Goal: Transaction & Acquisition: Purchase product/service

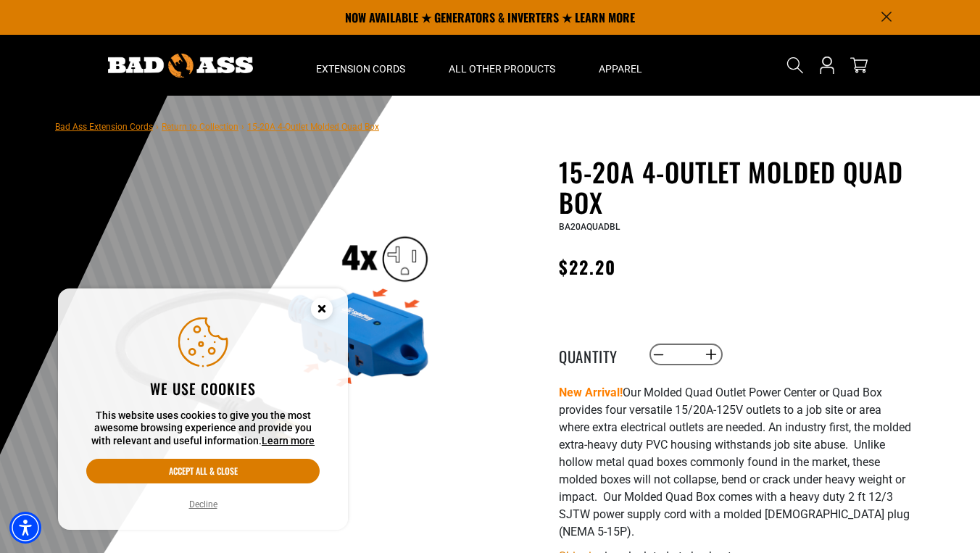
click at [325, 301] on circle "Cookie Consent" at bounding box center [322, 309] width 22 height 22
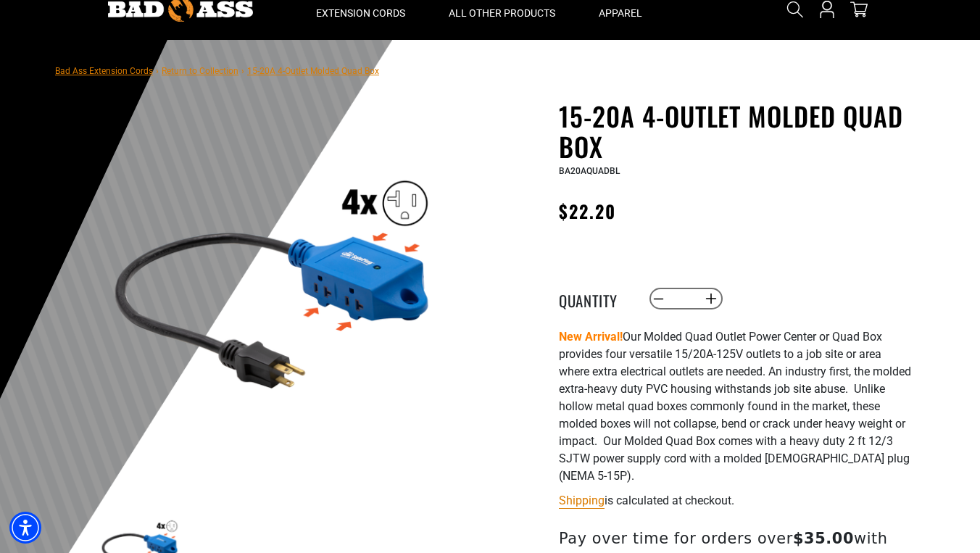
scroll to position [57, 0]
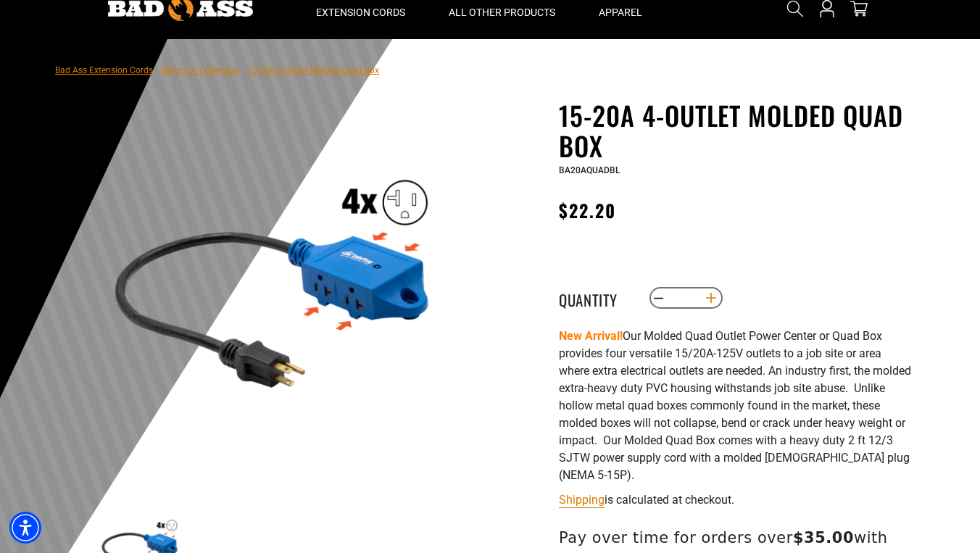
click at [709, 295] on button "Increase quantity for 15-20A 4-Outlet Molded Quad Box" at bounding box center [711, 298] width 22 height 25
type input "*"
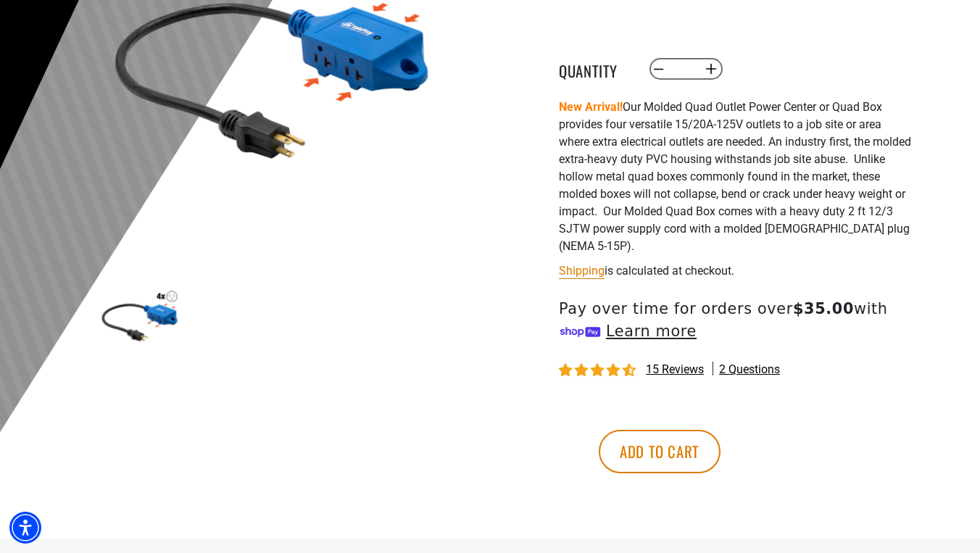
scroll to position [304, 0]
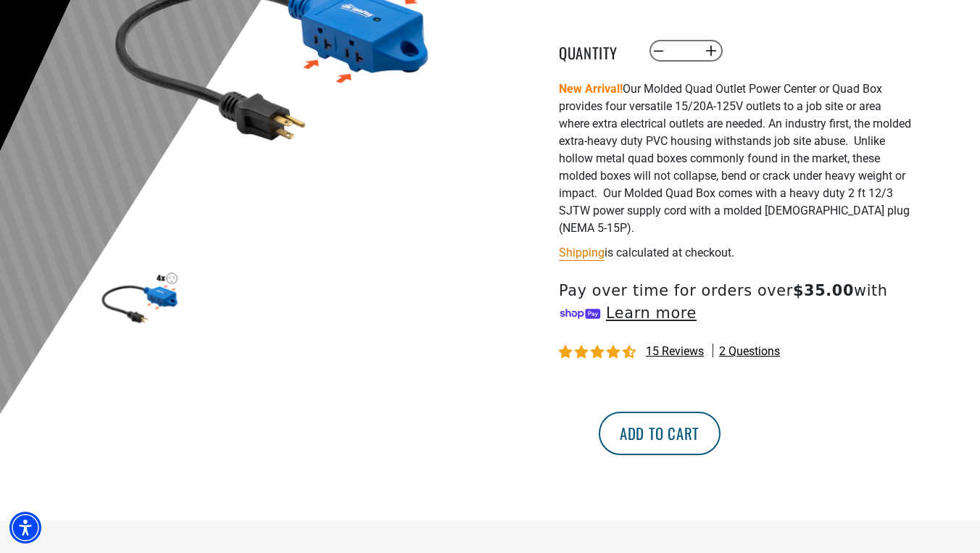
click at [720, 418] on button "Add to cart" at bounding box center [660, 433] width 122 height 43
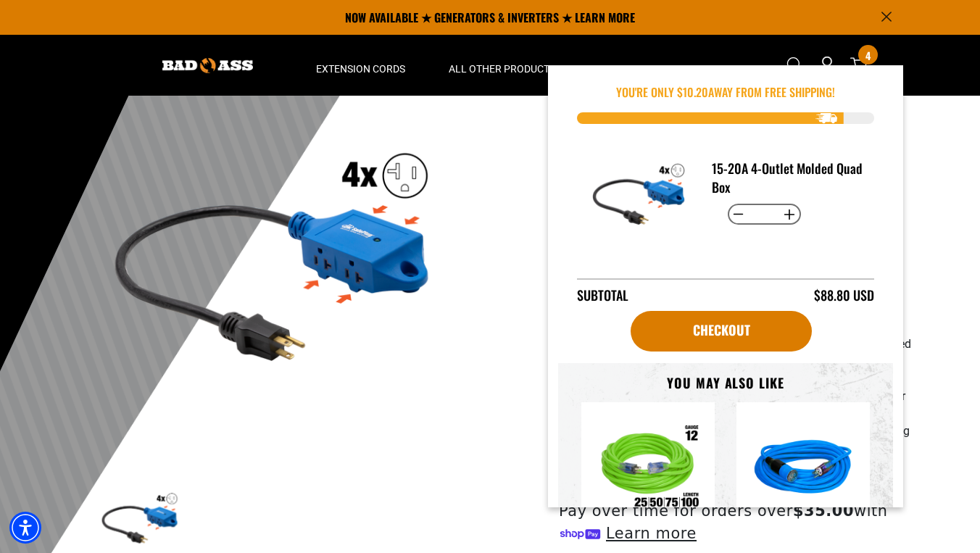
scroll to position [58, 0]
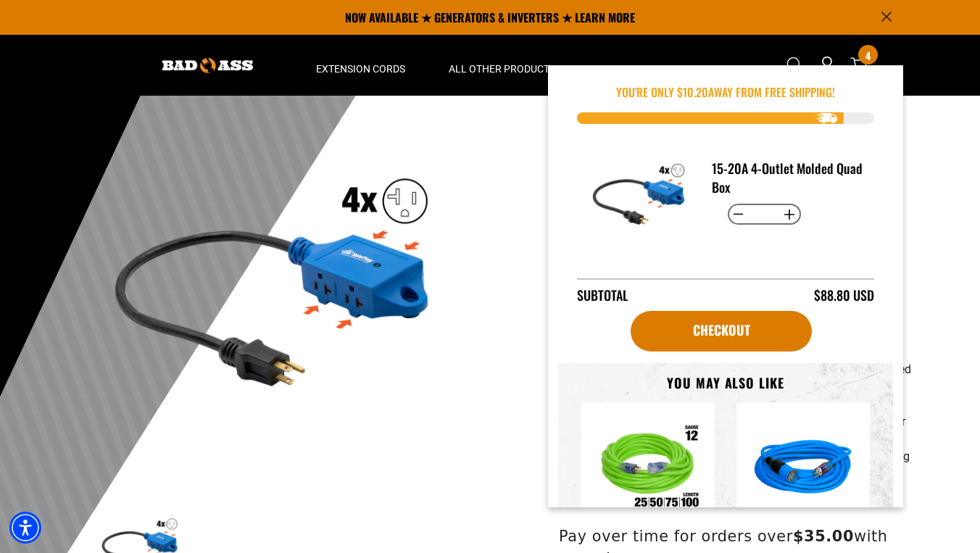
click at [778, 211] on button "Increase quantity for 15-20A 4-Outlet Molded Quad Box" at bounding box center [789, 214] width 22 height 25
type input "*"
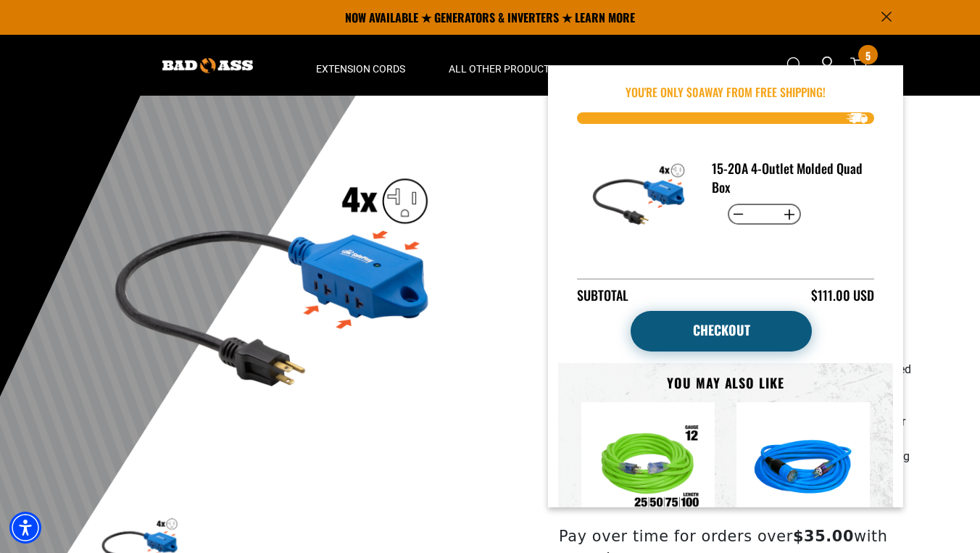
click at [725, 317] on link "Checkout" at bounding box center [720, 331] width 181 height 41
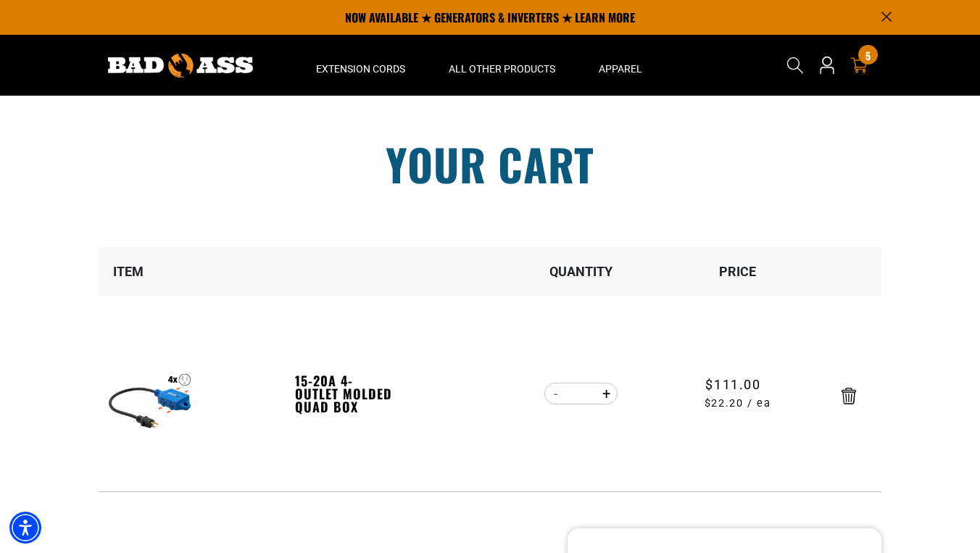
click at [173, 404] on img at bounding box center [149, 399] width 91 height 91
click at [301, 396] on link "15-20A 4-Outlet Molded Quad Box" at bounding box center [345, 393] width 100 height 39
